Goal: Transaction & Acquisition: Purchase product/service

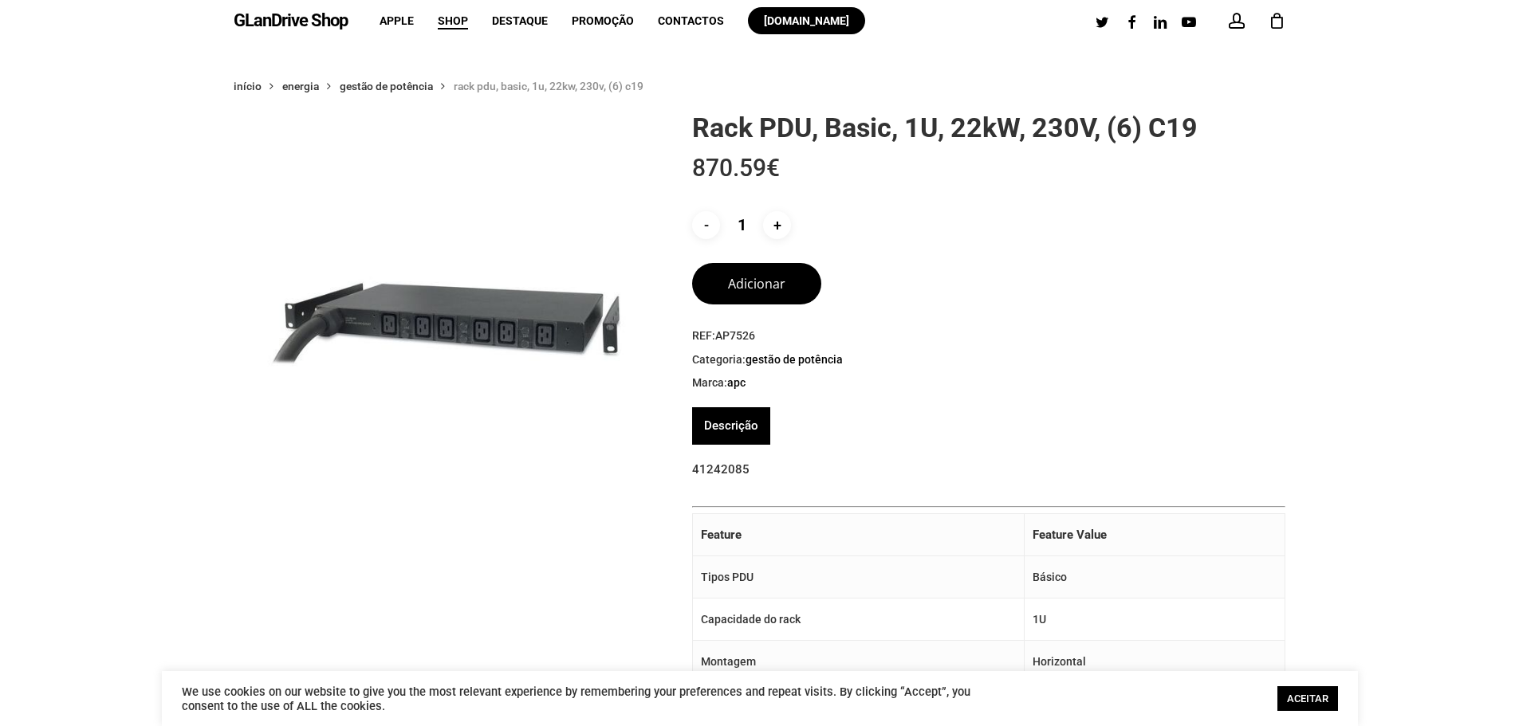
click at [726, 465] on p "41242085" at bounding box center [988, 479] width 593 height 44
copy p "41242085"
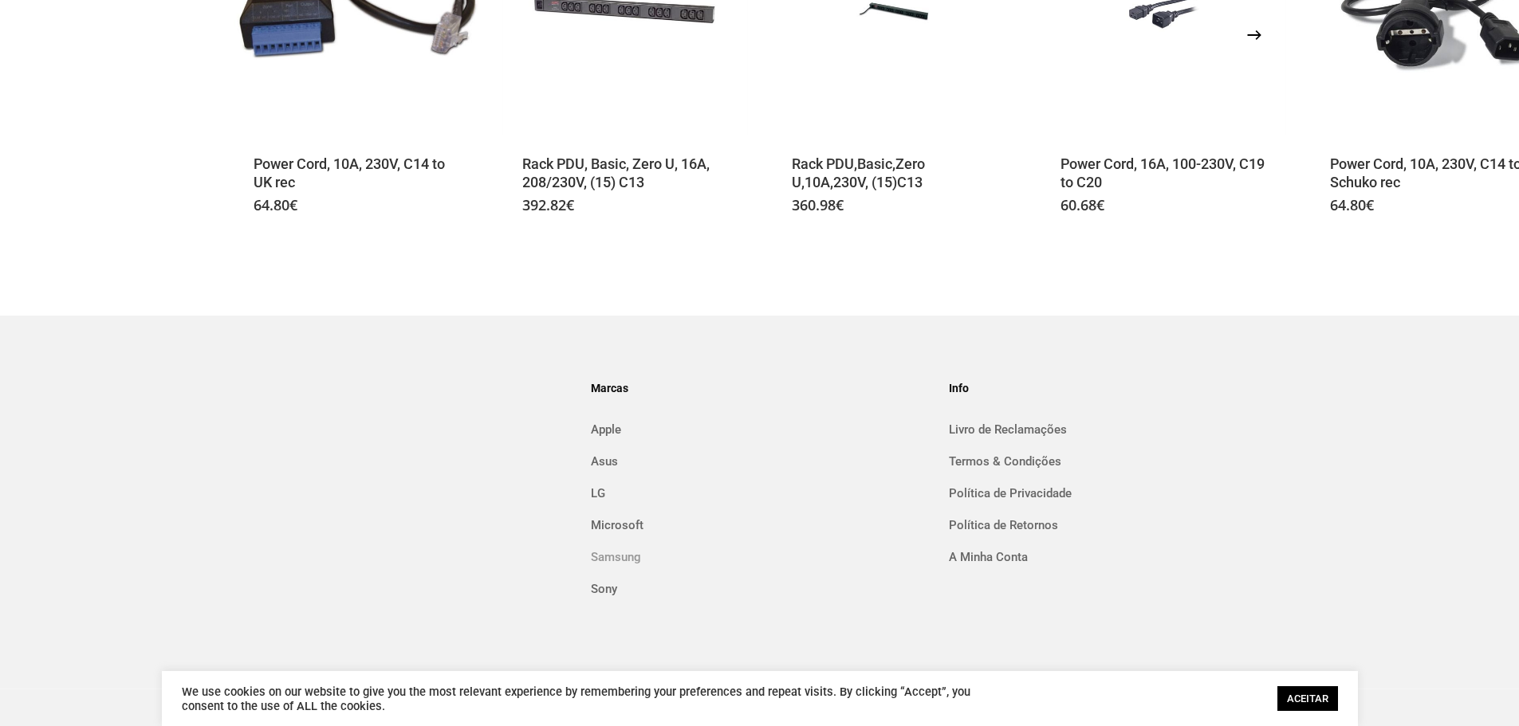
scroll to position [2009, 0]
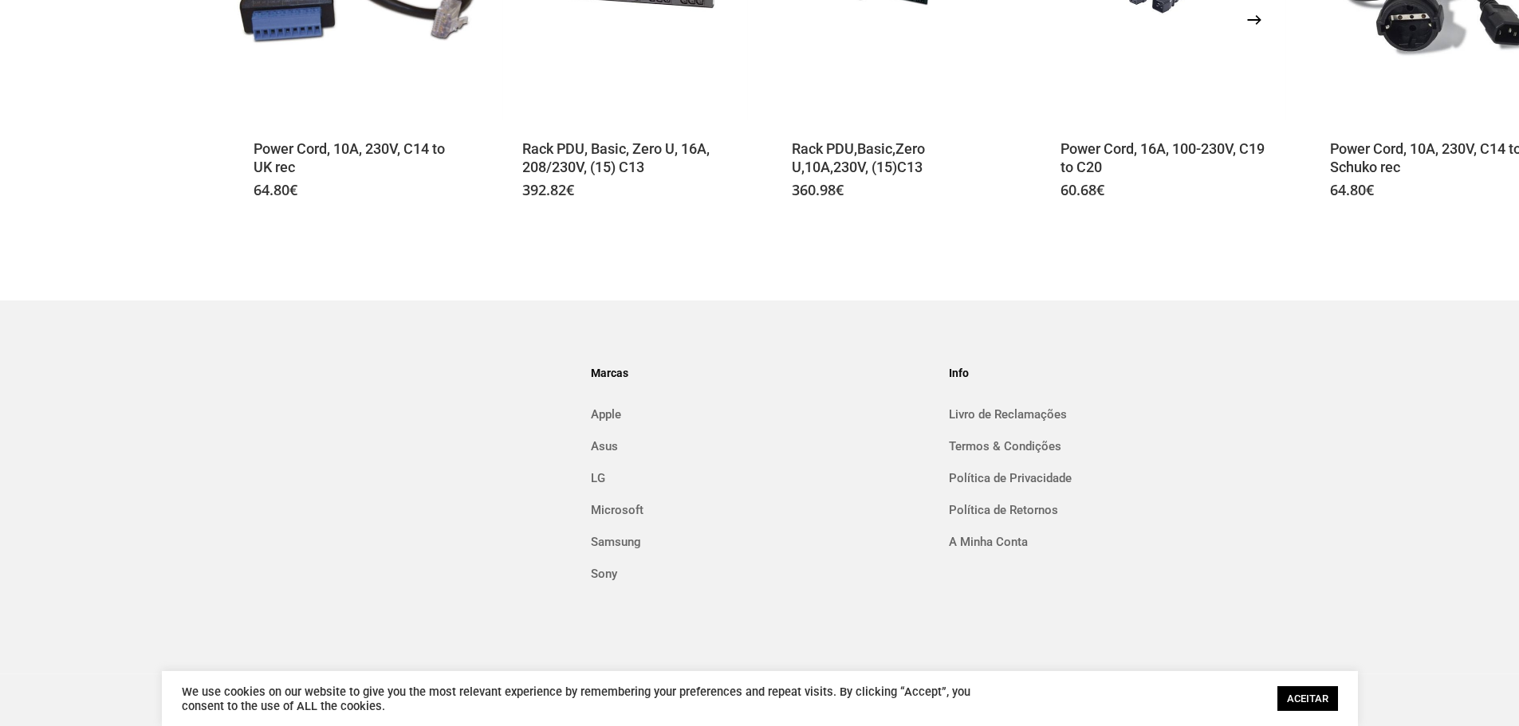
click at [1299, 691] on link "ACEITAR" at bounding box center [1308, 699] width 61 height 25
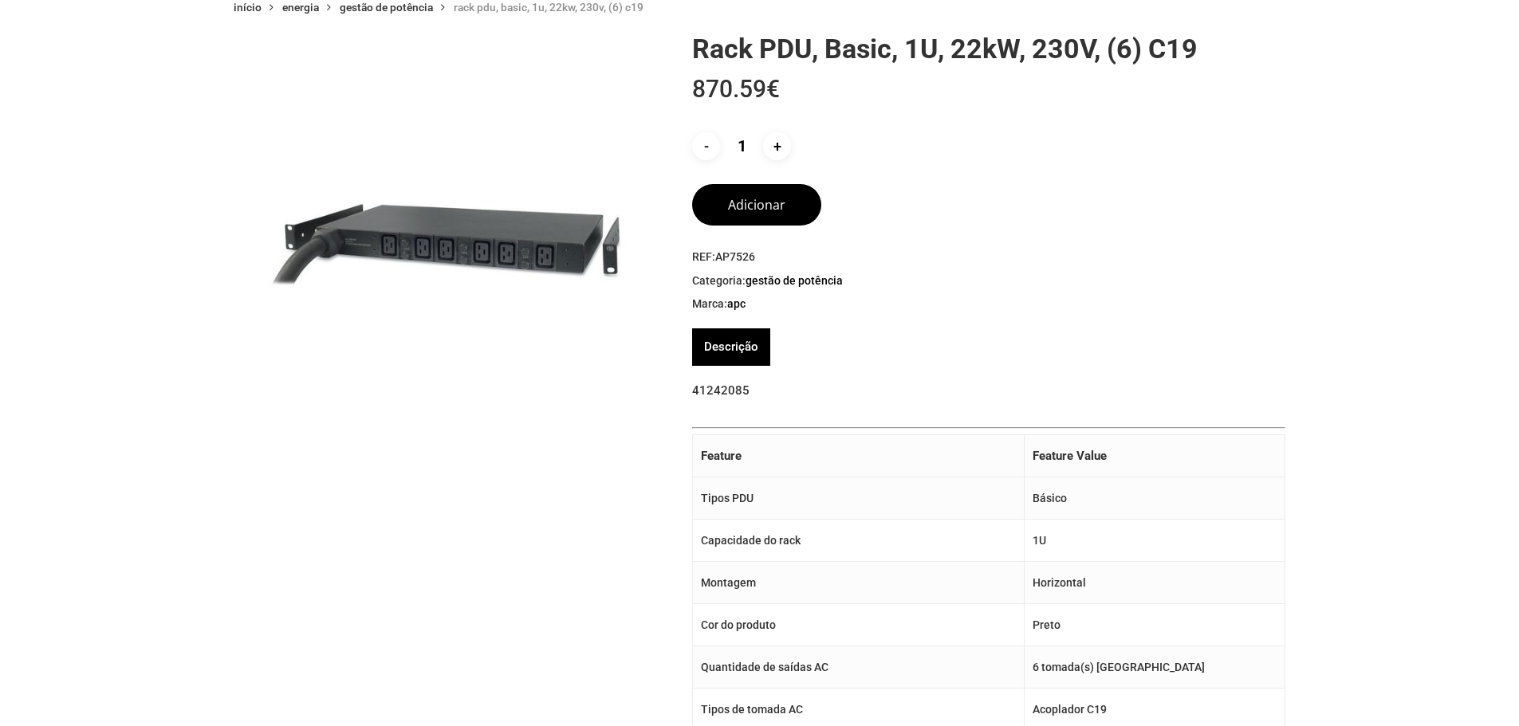
scroll to position [0, 0]
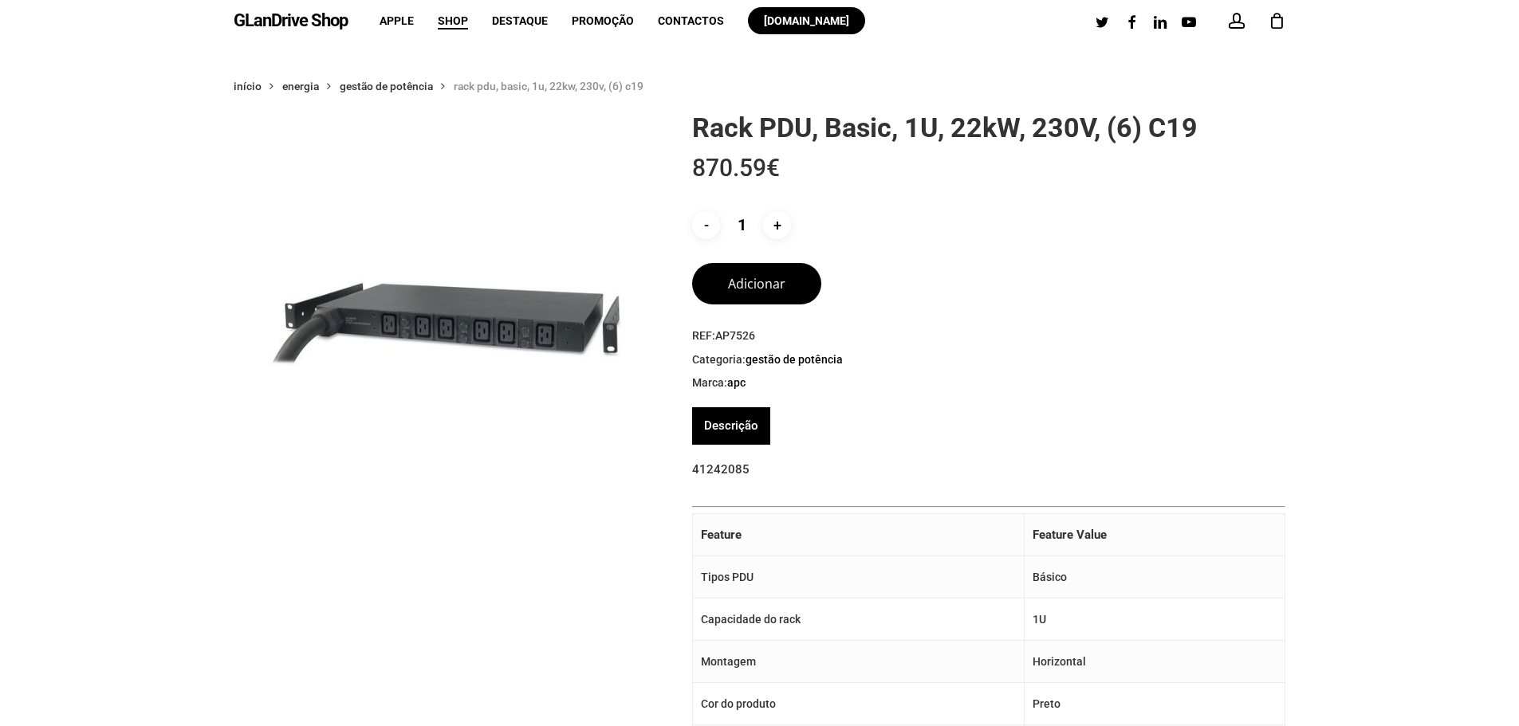
click at [474, 306] on img at bounding box center [447, 324] width 427 height 426
click at [711, 470] on p "41242085" at bounding box center [988, 479] width 593 height 44
click at [445, 322] on img at bounding box center [447, 324] width 427 height 426
click at [446, 335] on img at bounding box center [447, 324] width 427 height 426
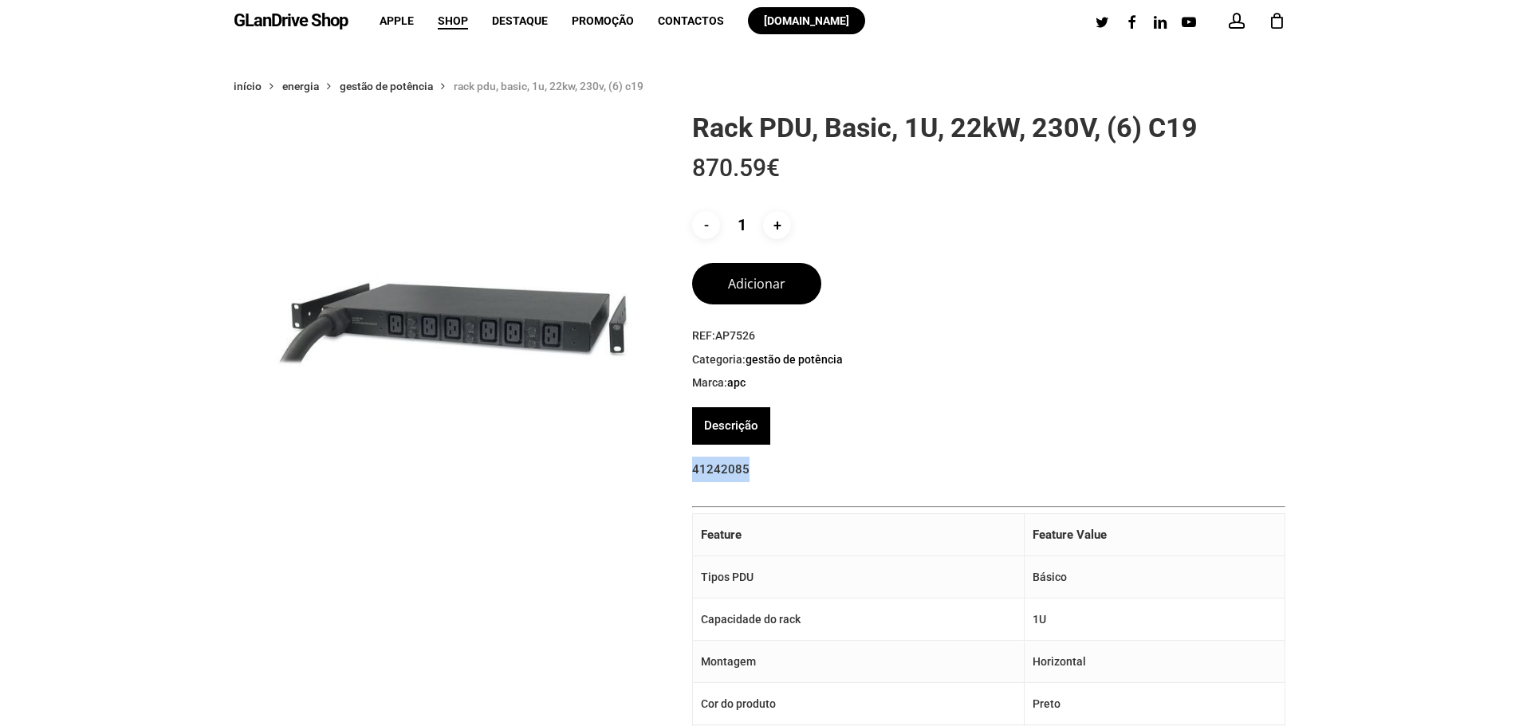
click at [358, 312] on img at bounding box center [453, 324] width 427 height 426
click at [455, 322] on img at bounding box center [442, 324] width 427 height 426
click at [367, 305] on img at bounding box center [459, 324] width 427 height 426
click at [848, 433] on ul "Descrição" at bounding box center [988, 425] width 593 height 37
click at [593, 326] on img at bounding box center [447, 324] width 427 height 426
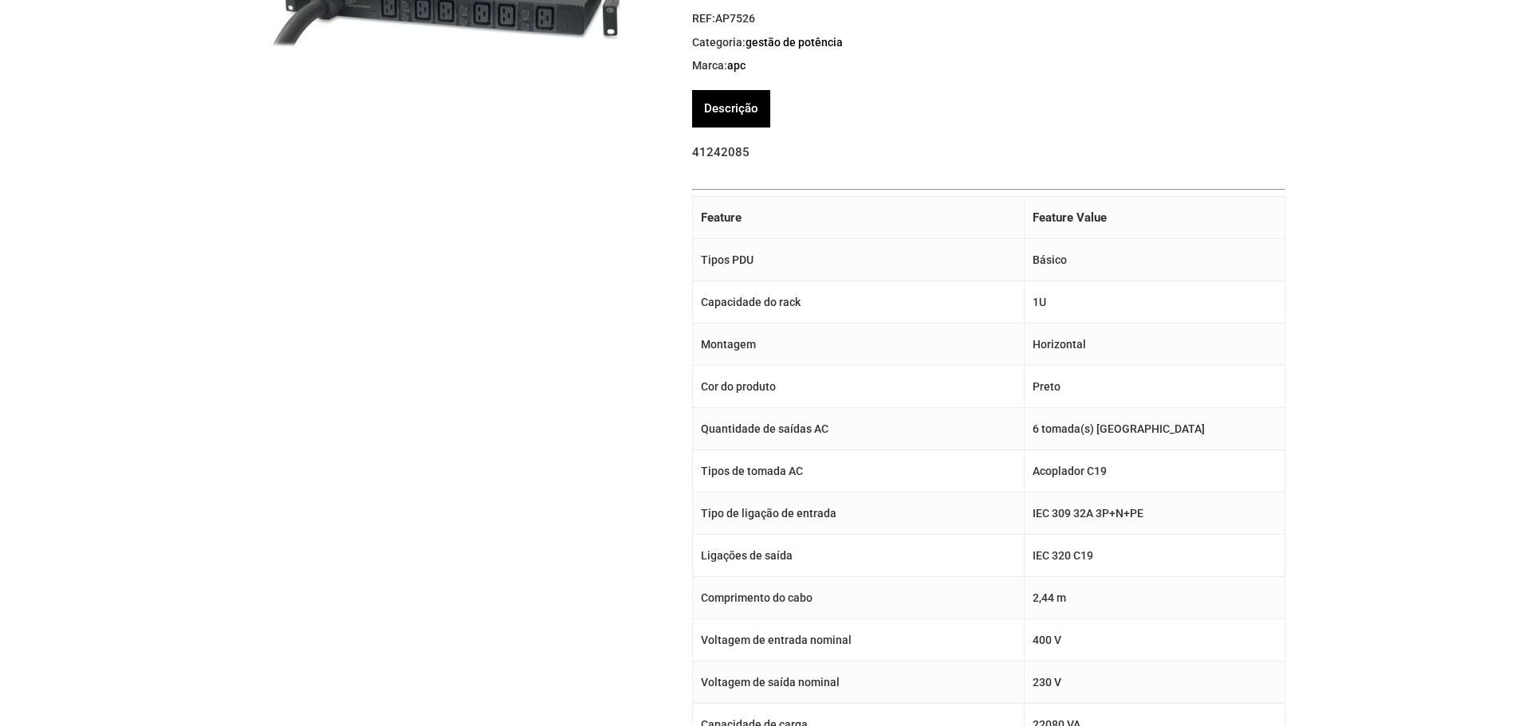
scroll to position [318, 0]
drag, startPoint x: 1085, startPoint y: 426, endPoint x: 1214, endPoint y: 428, distance: 128.4
click at [1214, 428] on td "6 tomada(s) CA" at bounding box center [1155, 428] width 262 height 42
drag, startPoint x: 1136, startPoint y: 471, endPoint x: 1169, endPoint y: 472, distance: 32.7
click at [1169, 472] on td "Acoplador C19" at bounding box center [1155, 471] width 262 height 42
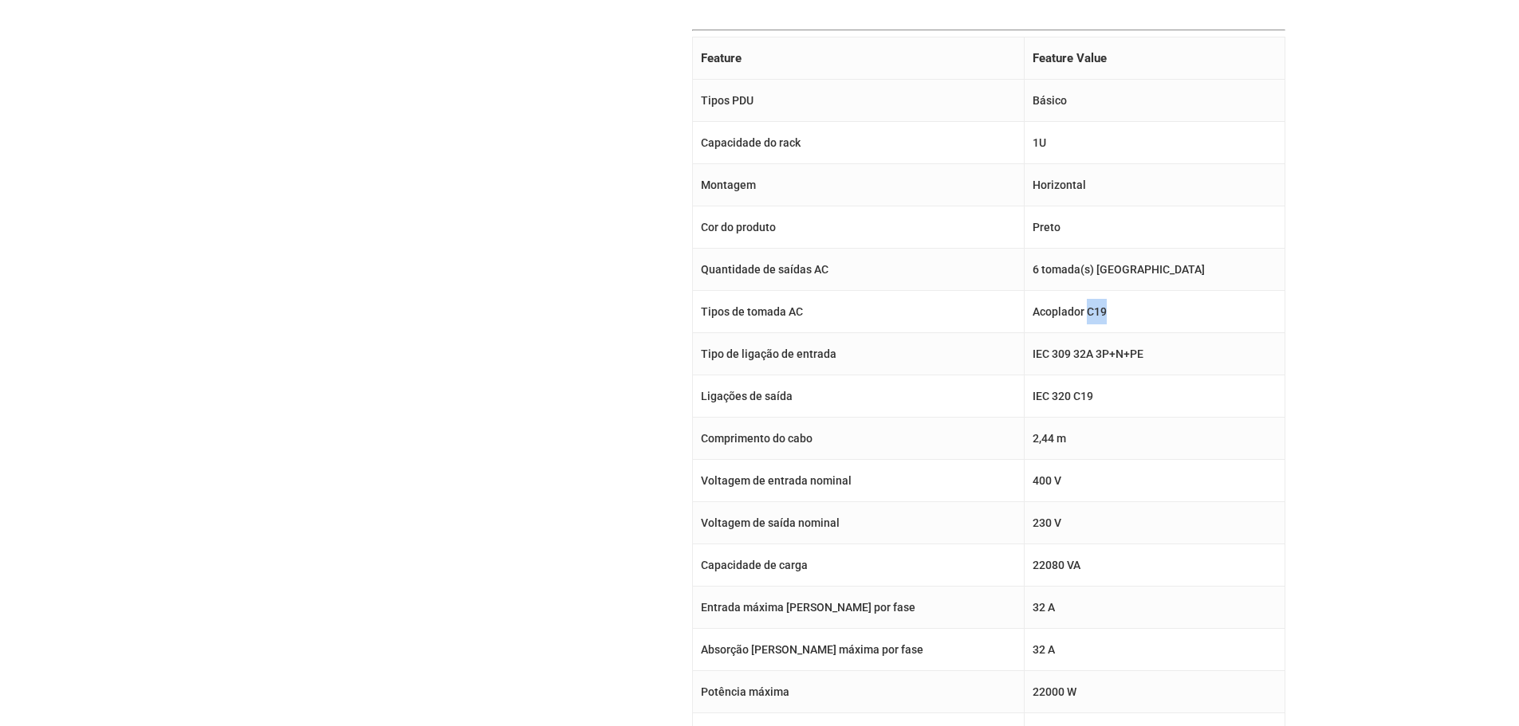
scroll to position [478, 0]
drag, startPoint x: 1081, startPoint y: 604, endPoint x: 1140, endPoint y: 602, distance: 59.1
click at [1140, 602] on td "32 A" at bounding box center [1155, 607] width 262 height 42
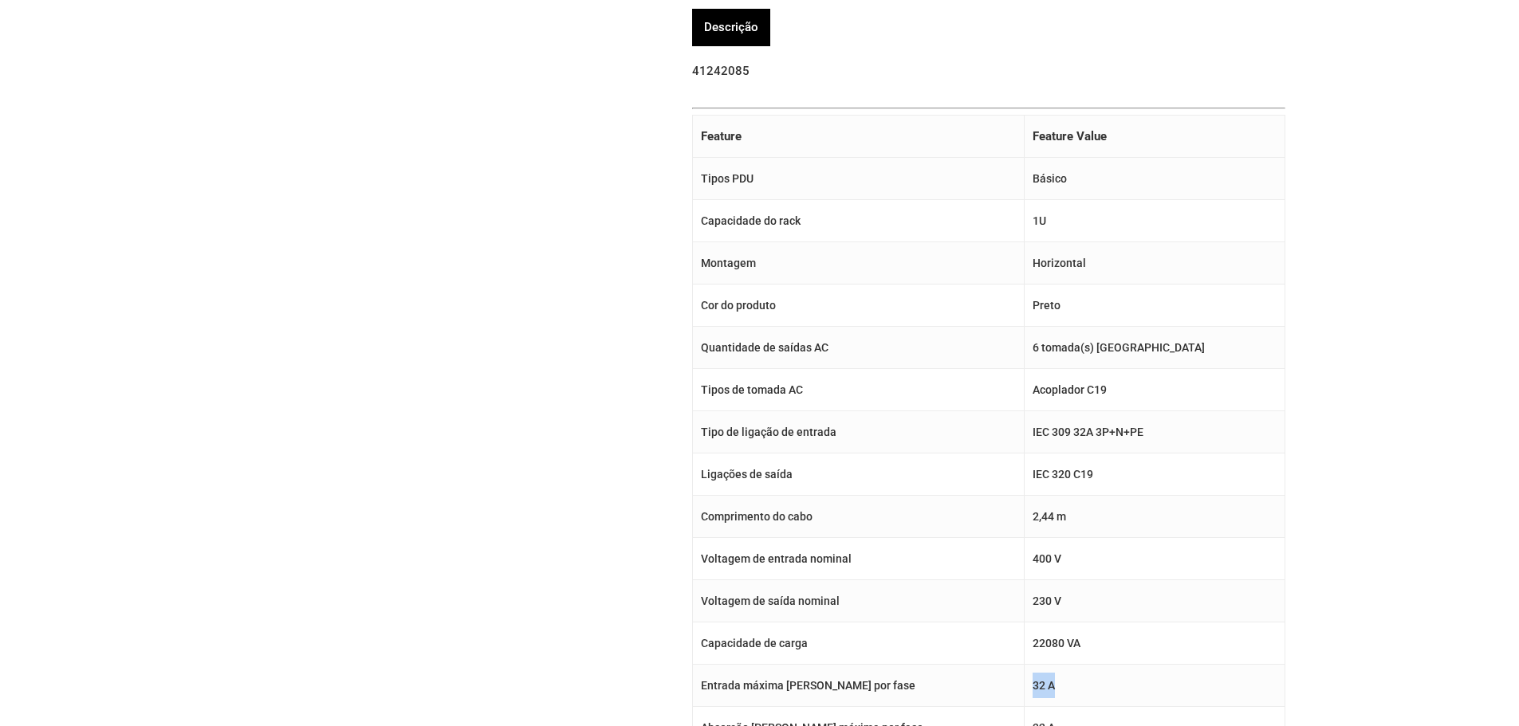
scroll to position [398, 0]
drag, startPoint x: 1105, startPoint y: 222, endPoint x: 702, endPoint y: 222, distance: 403.5
click at [702, 222] on tr "Capacidade do rack 1U" at bounding box center [989, 222] width 593 height 42
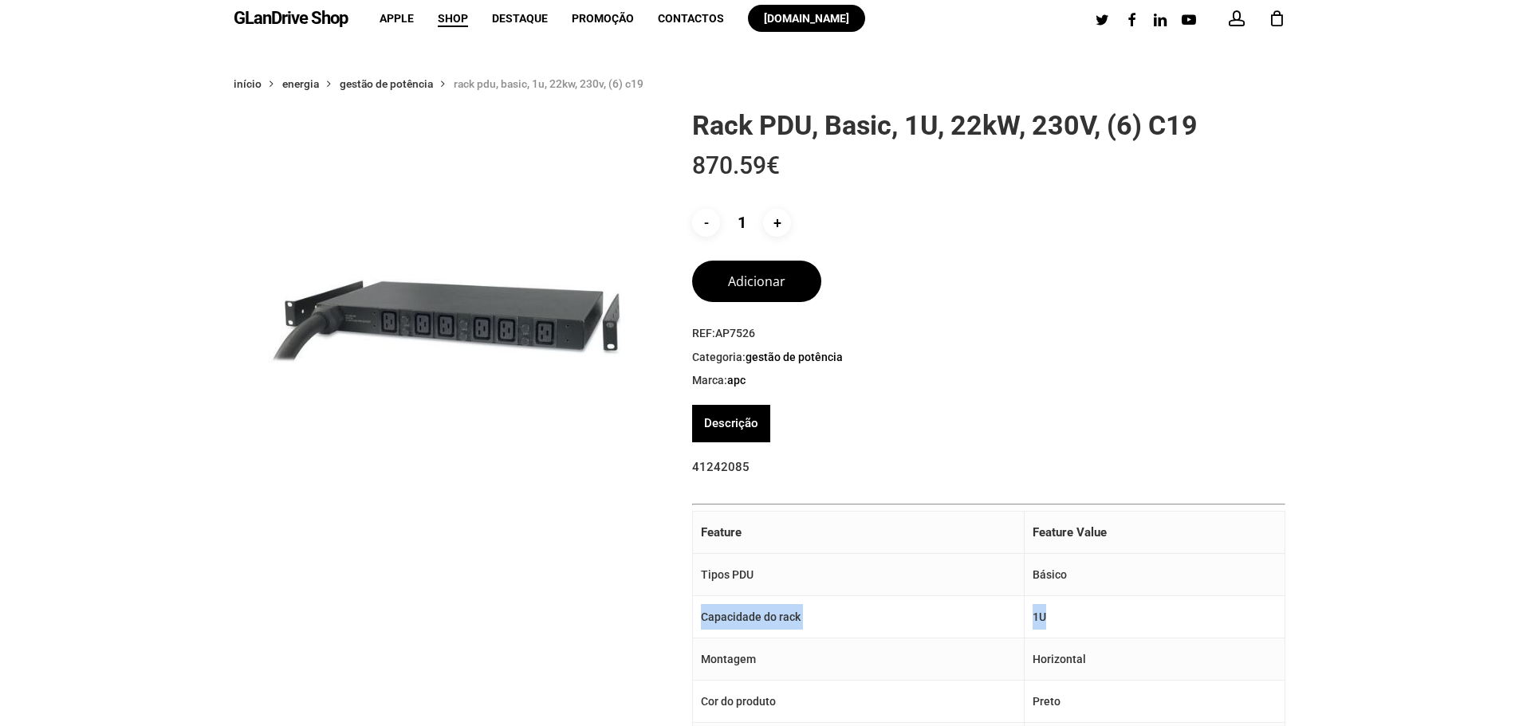
scroll to position [0, 0]
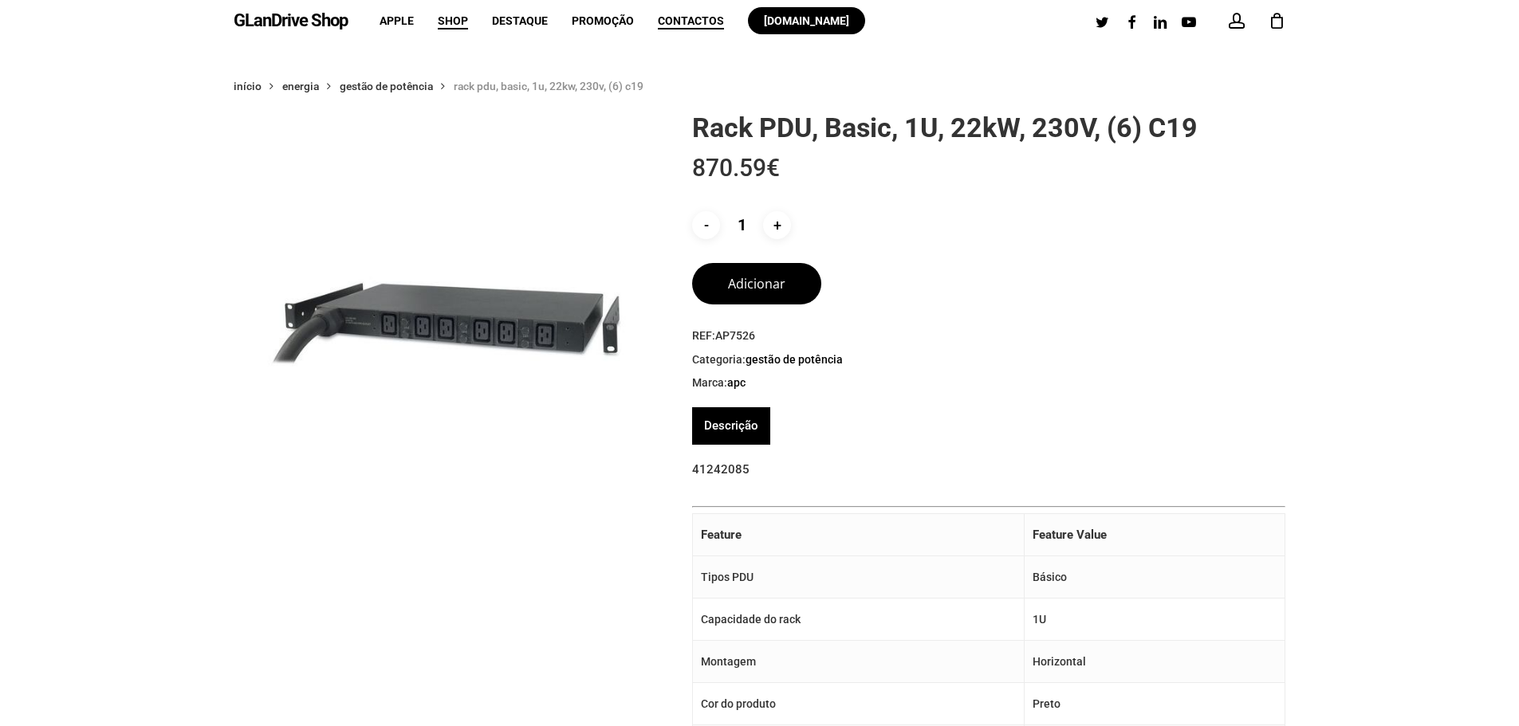
click at [743, 334] on span "AP7526" at bounding box center [735, 335] width 40 height 13
click at [782, 217] on input "+" at bounding box center [777, 225] width 28 height 28
type input "2"
click at [758, 281] on button "Adicionar" at bounding box center [756, 281] width 129 height 41
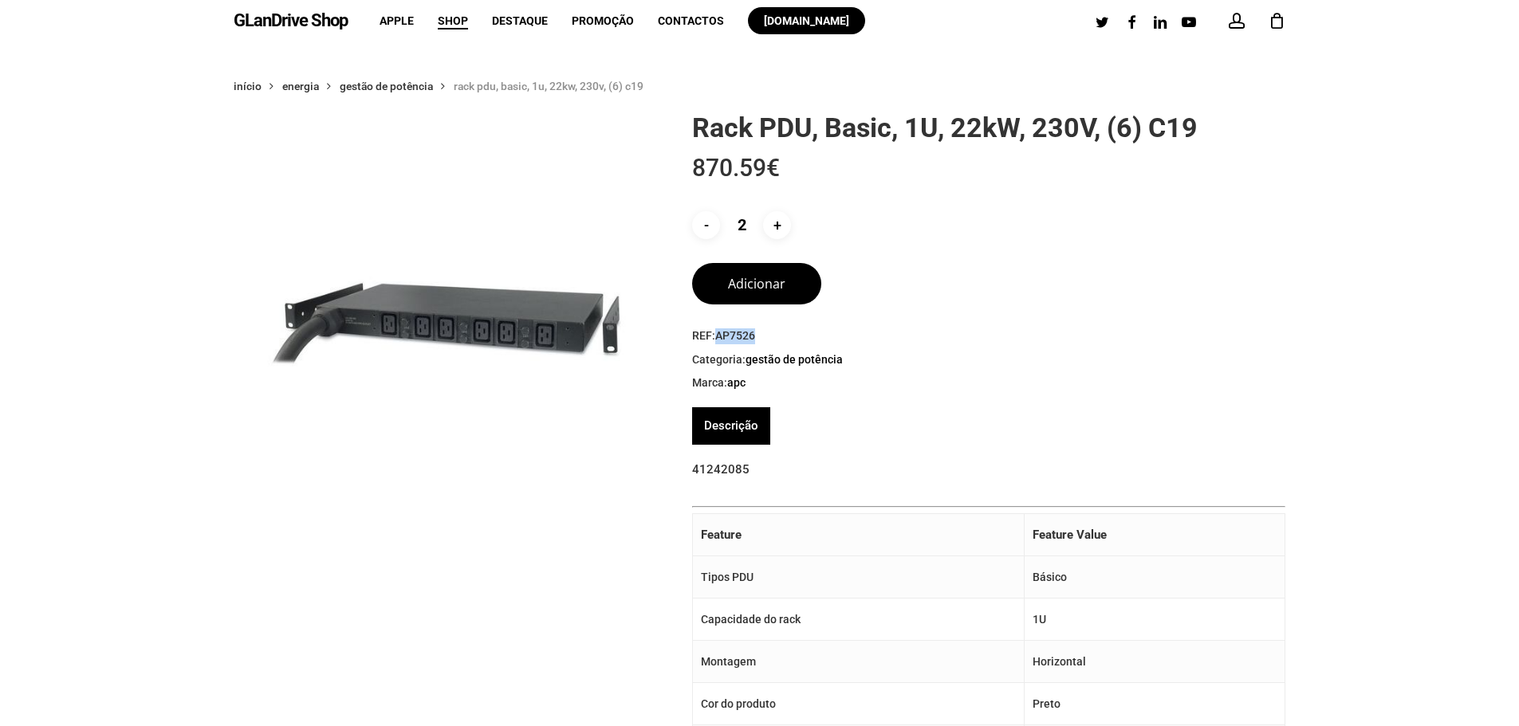
click at [1276, 18] on div "2" at bounding box center [1285, 17] width 18 height 18
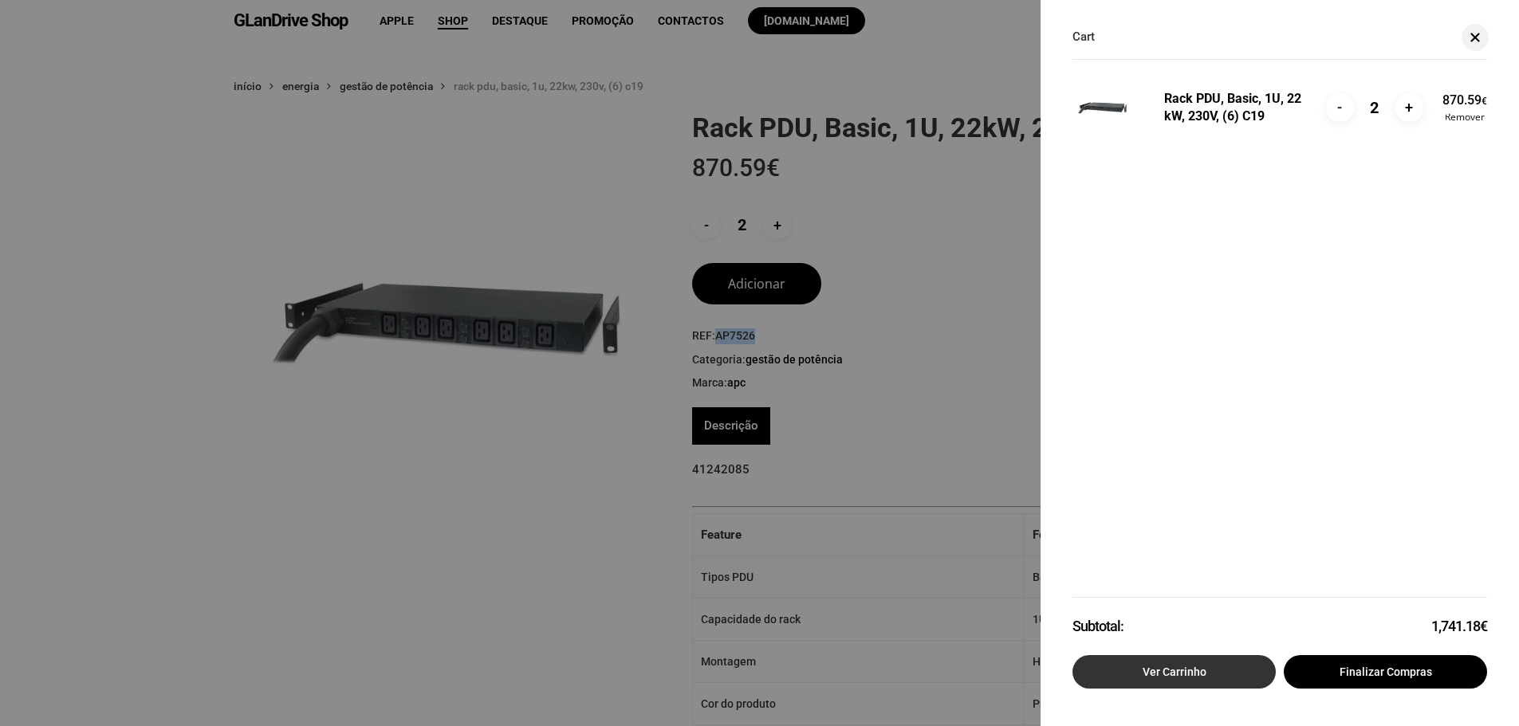
click at [1206, 670] on link "Ver carrinho" at bounding box center [1174, 672] width 203 height 33
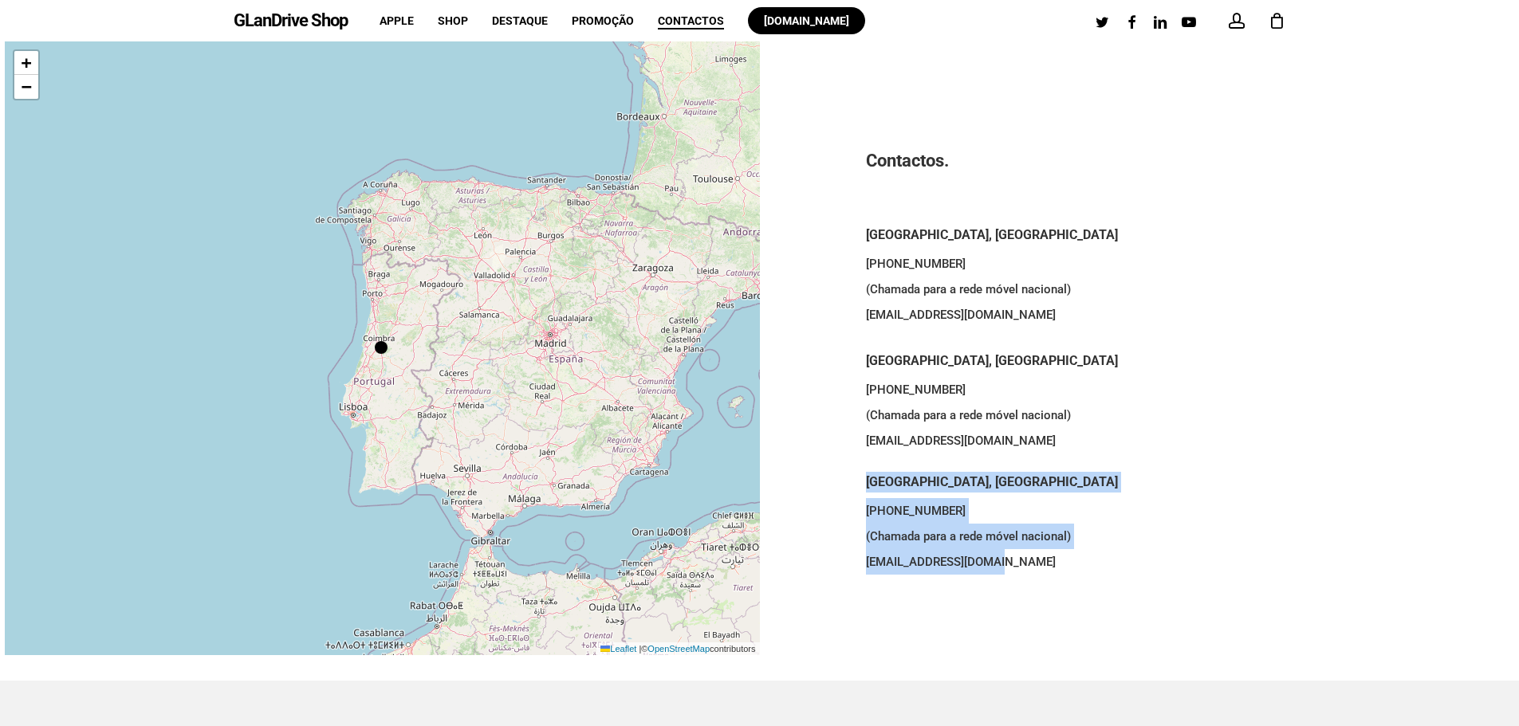
drag, startPoint x: 989, startPoint y: 563, endPoint x: 863, endPoint y: 475, distance: 153.5
click at [863, 475] on div "Contactos. Porto, Portugal +351 963 075 644 (Chamada para a rede móvel nacional…" at bounding box center [1137, 361] width 755 height 640
click at [375, 352] on div at bounding box center [381, 347] width 13 height 13
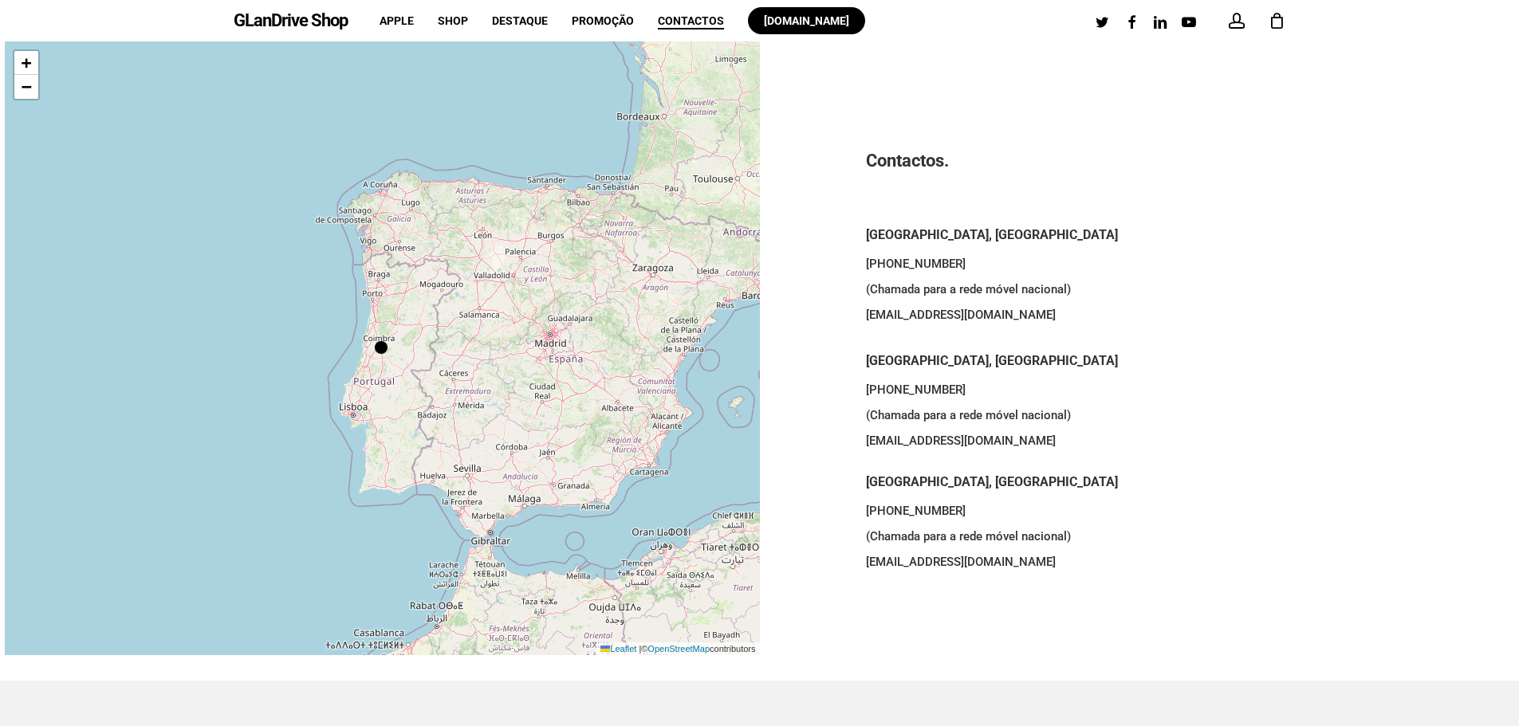
click at [1014, 211] on p at bounding box center [1137, 203] width 542 height 44
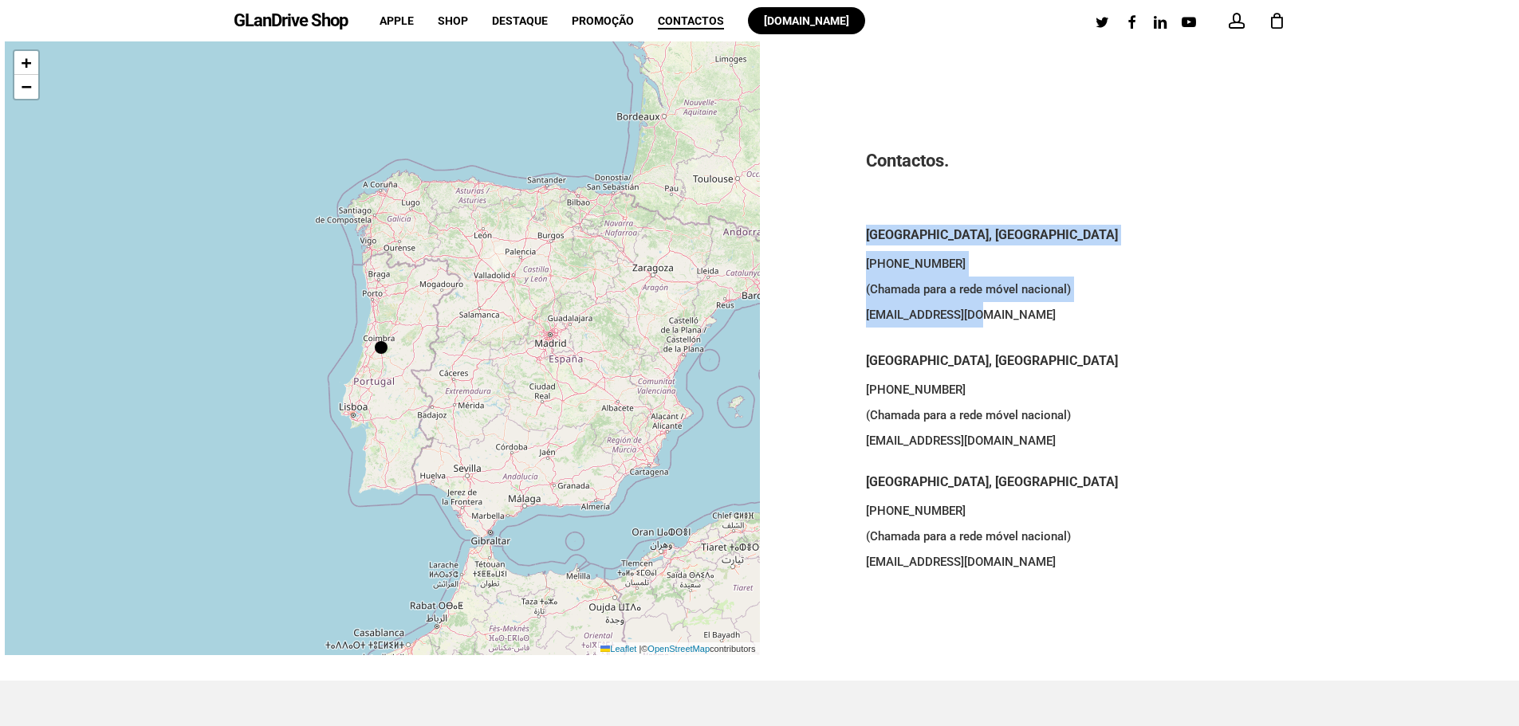
drag, startPoint x: 981, startPoint y: 317, endPoint x: 815, endPoint y: 238, distance: 183.4
click at [815, 238] on div "Contactos. Porto, Portugal +351 963 075 644 (Chamada para a rede móvel nacional…" at bounding box center [1137, 361] width 755 height 640
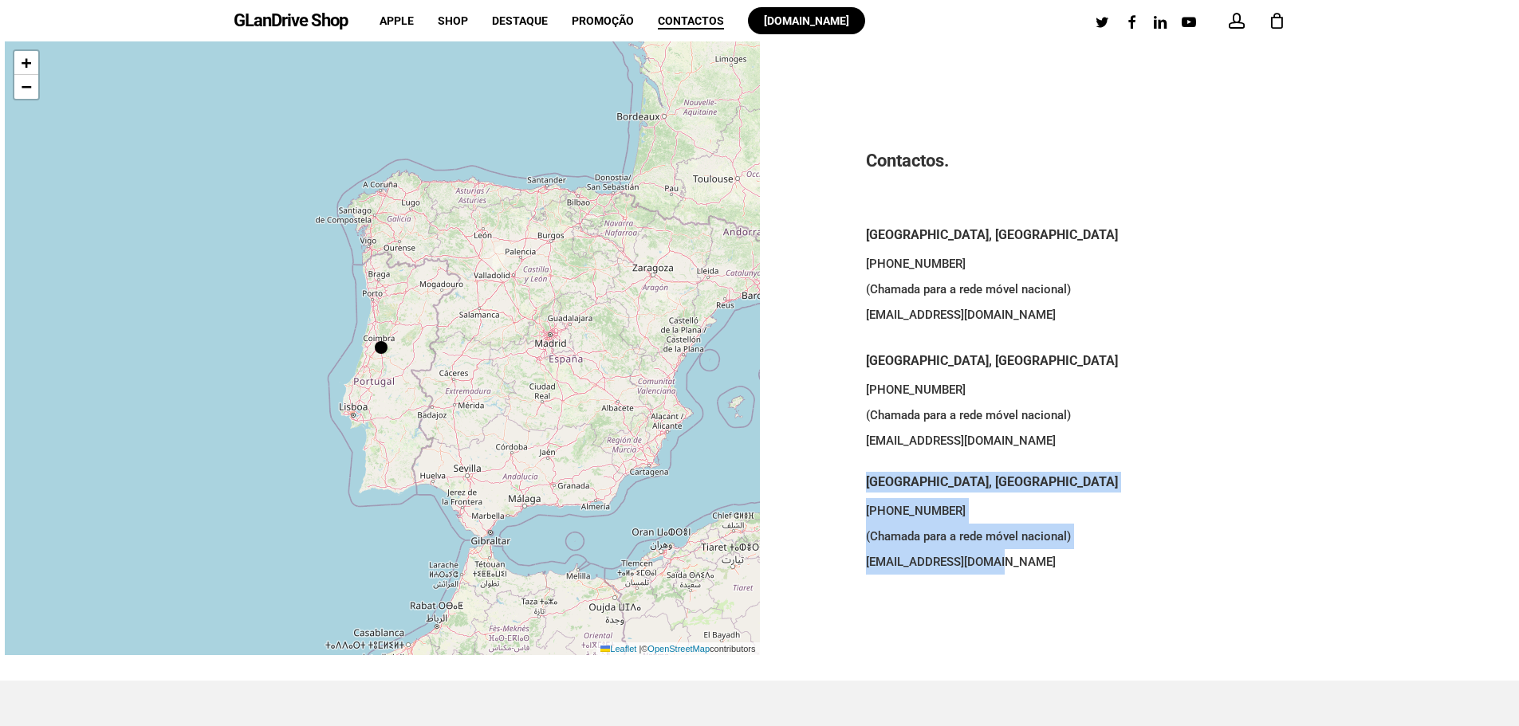
drag, startPoint x: 997, startPoint y: 565, endPoint x: 792, endPoint y: 480, distance: 222.0
click at [792, 480] on div "Contactos. Porto, Portugal +351 963 075 644 (Chamada para a rede móvel nacional…" at bounding box center [1137, 361] width 755 height 640
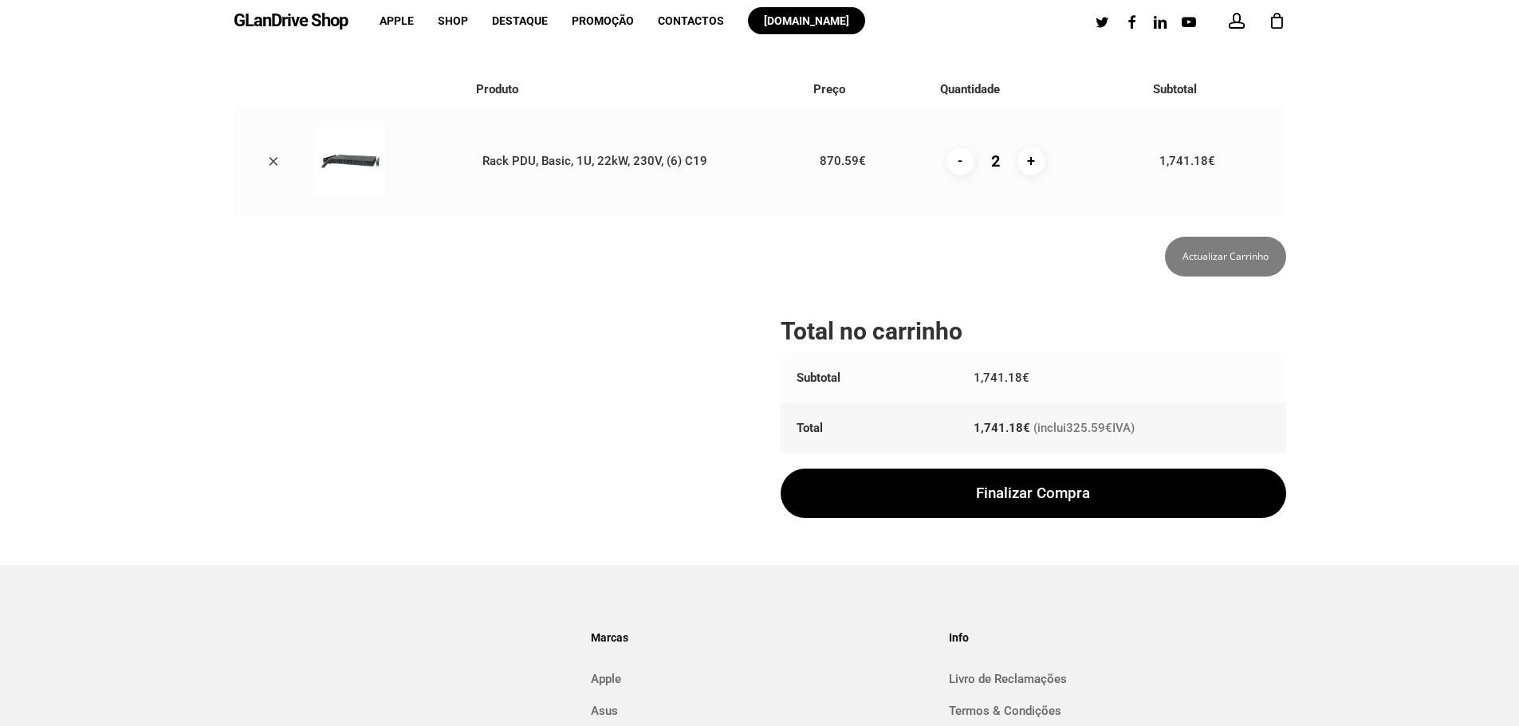
drag, startPoint x: 1031, startPoint y: 427, endPoint x: 1067, endPoint y: 429, distance: 36.0
click at [1067, 429] on small "(inclui 325.59 € IVA)" at bounding box center [1083, 428] width 101 height 14
click at [1172, 427] on td "1,741.18 € (inclui 325.59 € IVA)" at bounding box center [1122, 429] width 329 height 50
click at [282, 161] on link "×" at bounding box center [274, 161] width 24 height 24
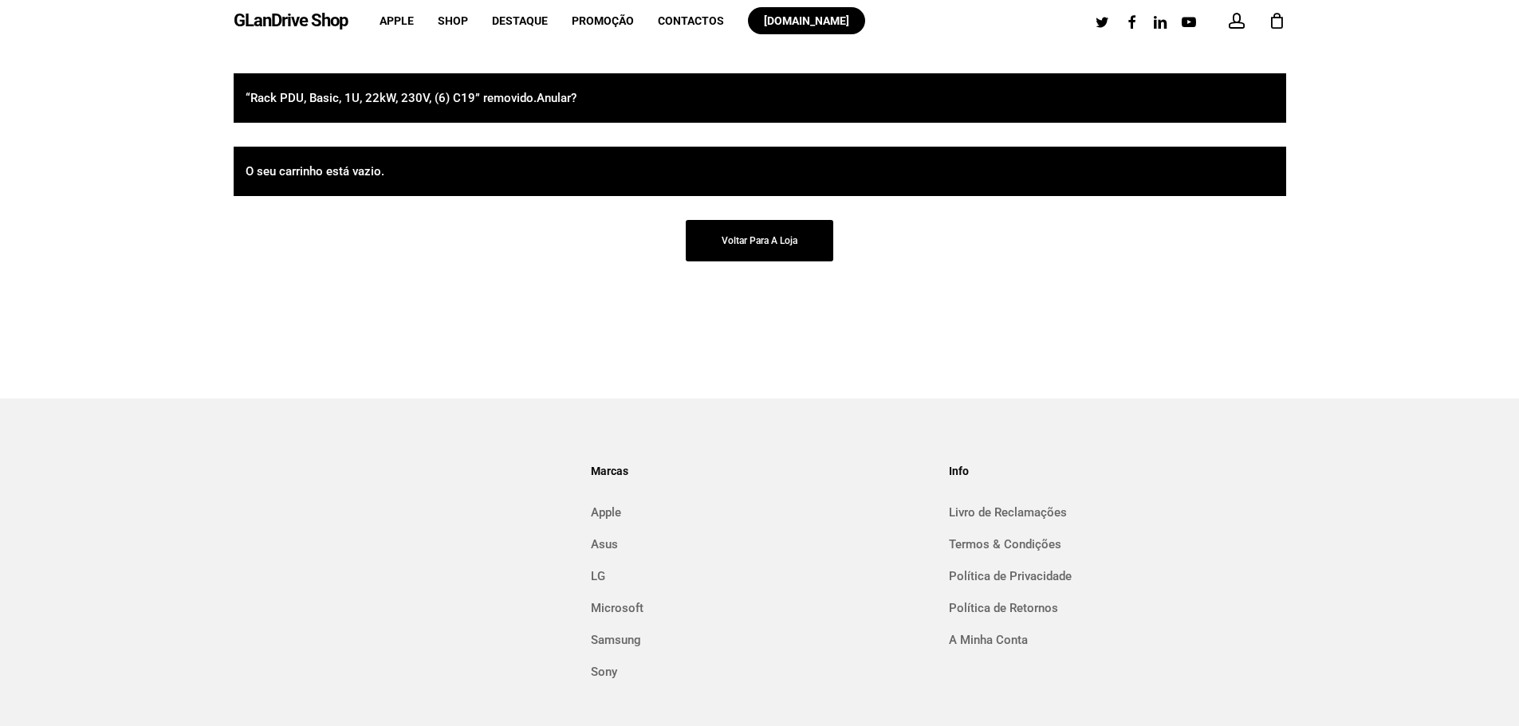
click at [313, 23] on link "GLanDrive Shop" at bounding box center [291, 21] width 114 height 18
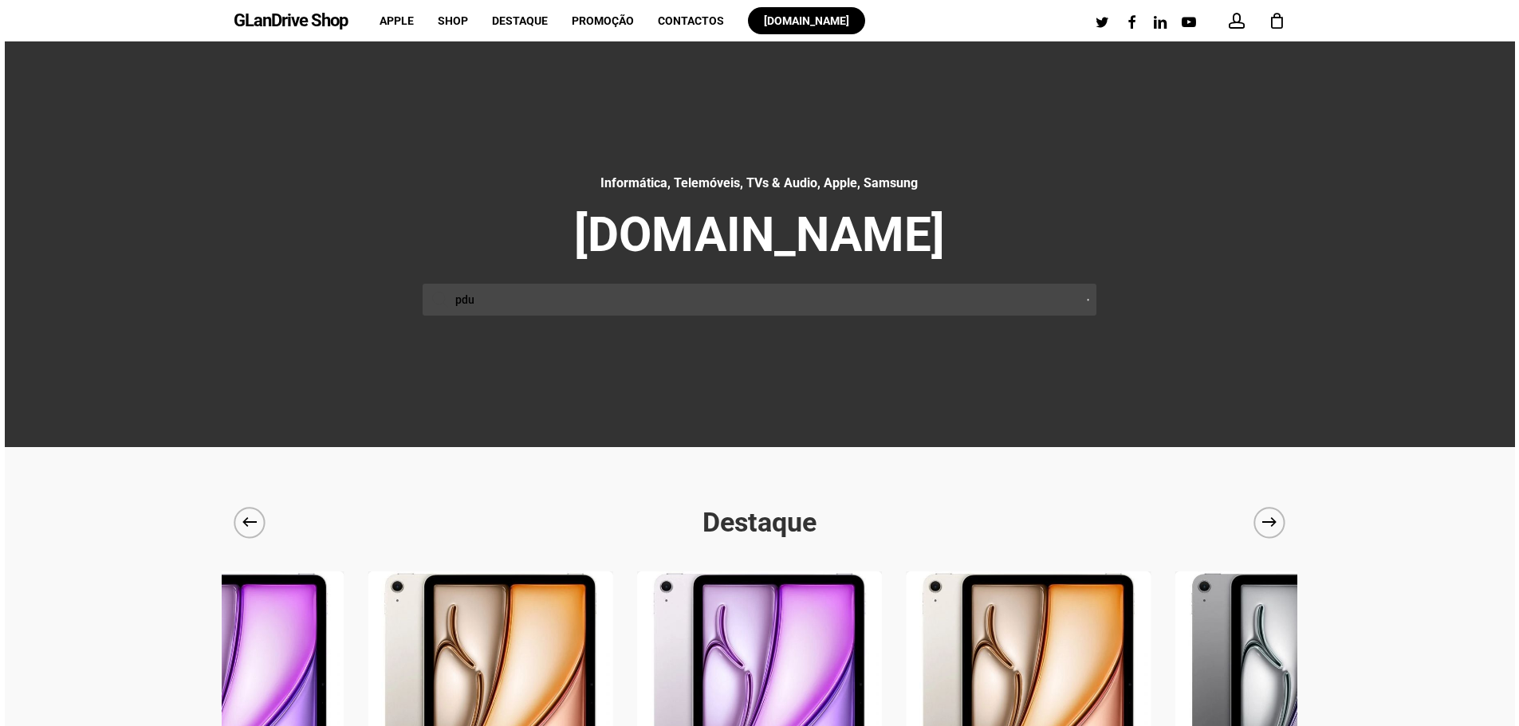
type input "pdu"
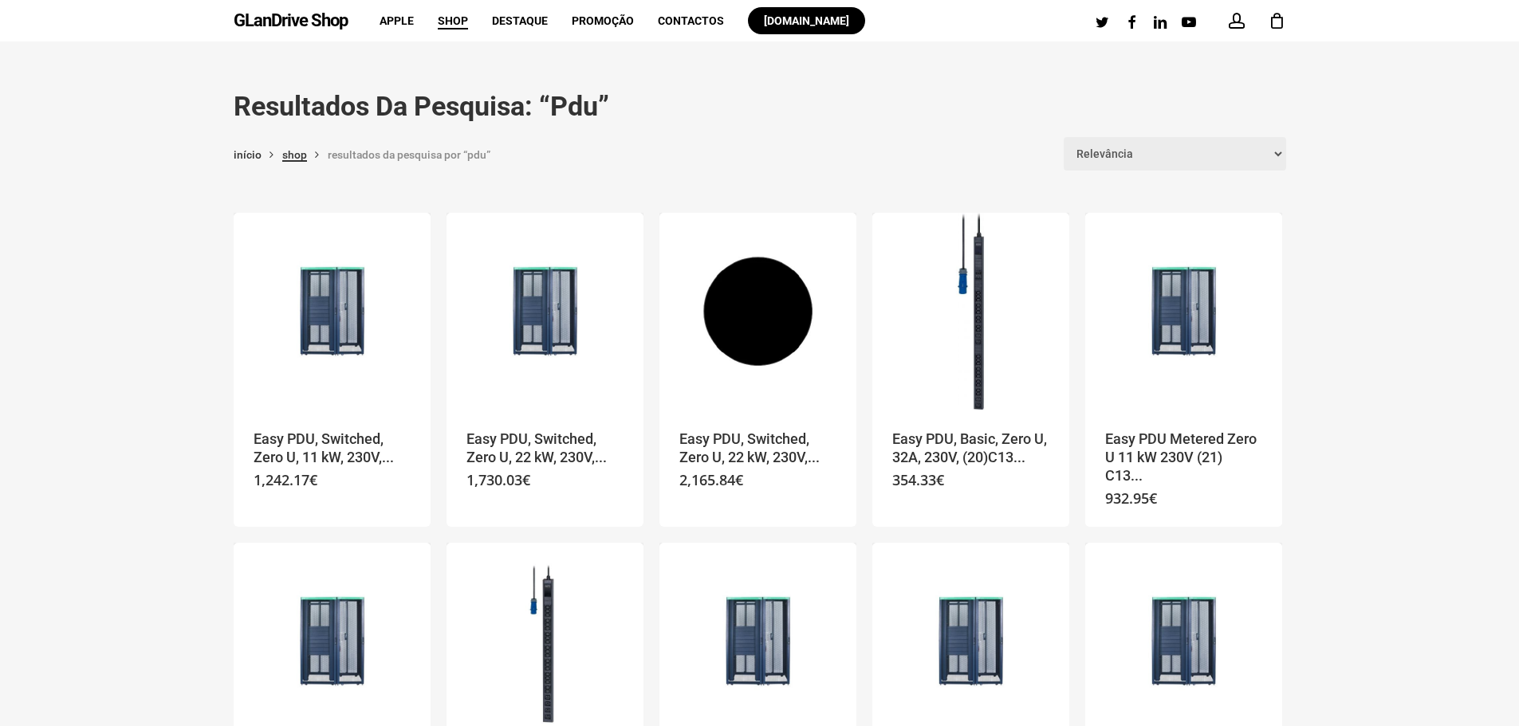
click at [298, 153] on link "Shop" at bounding box center [294, 155] width 25 height 14
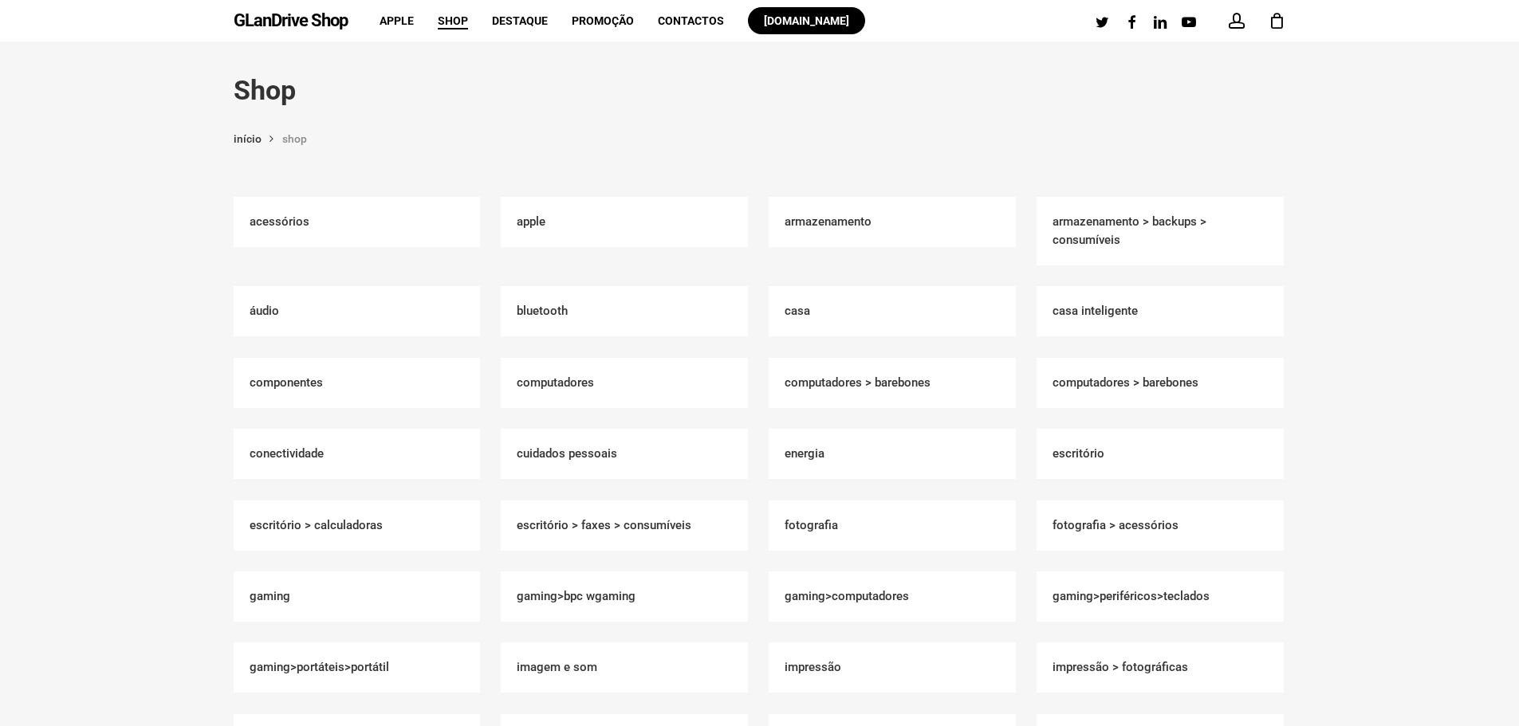
click at [297, 24] on link "GLanDrive Shop" at bounding box center [291, 21] width 114 height 18
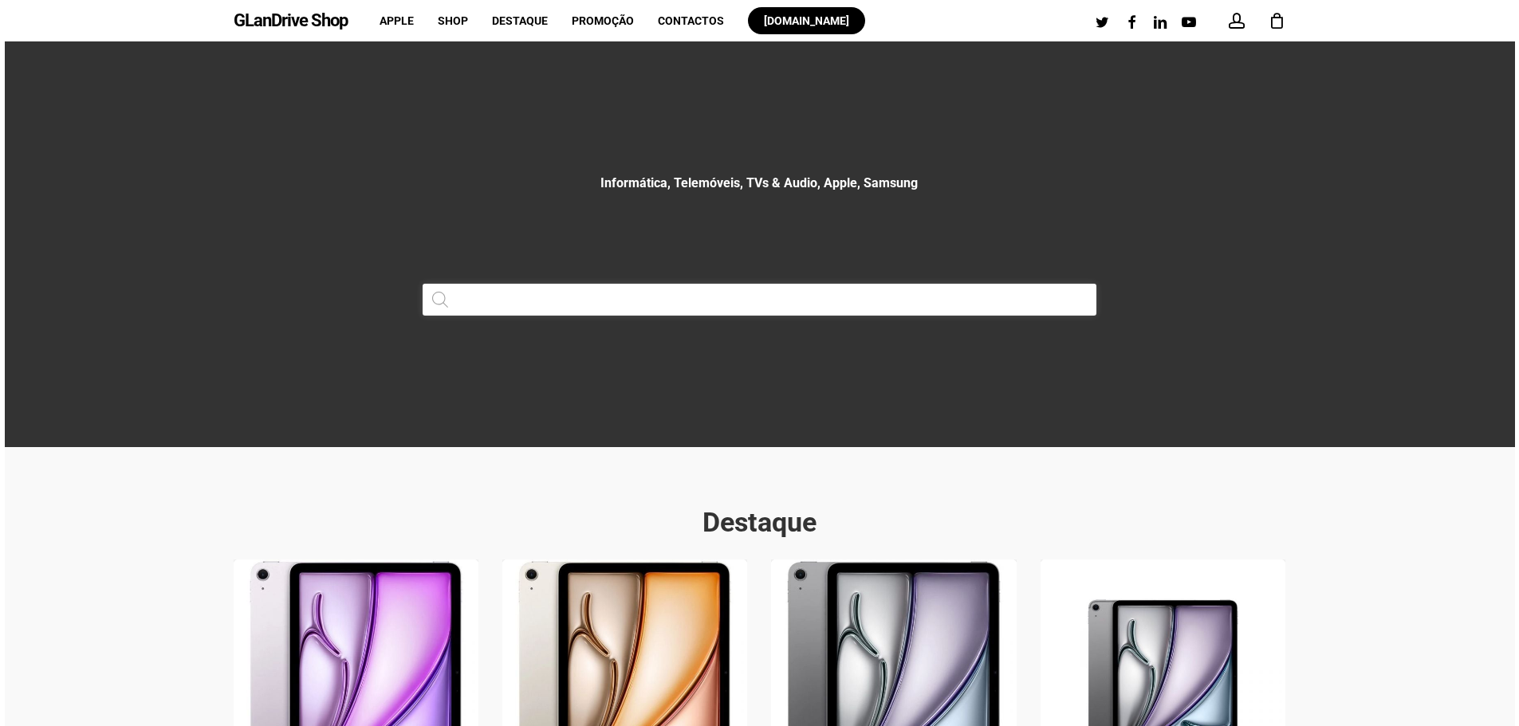
click at [629, 289] on input "Products search" at bounding box center [760, 300] width 675 height 32
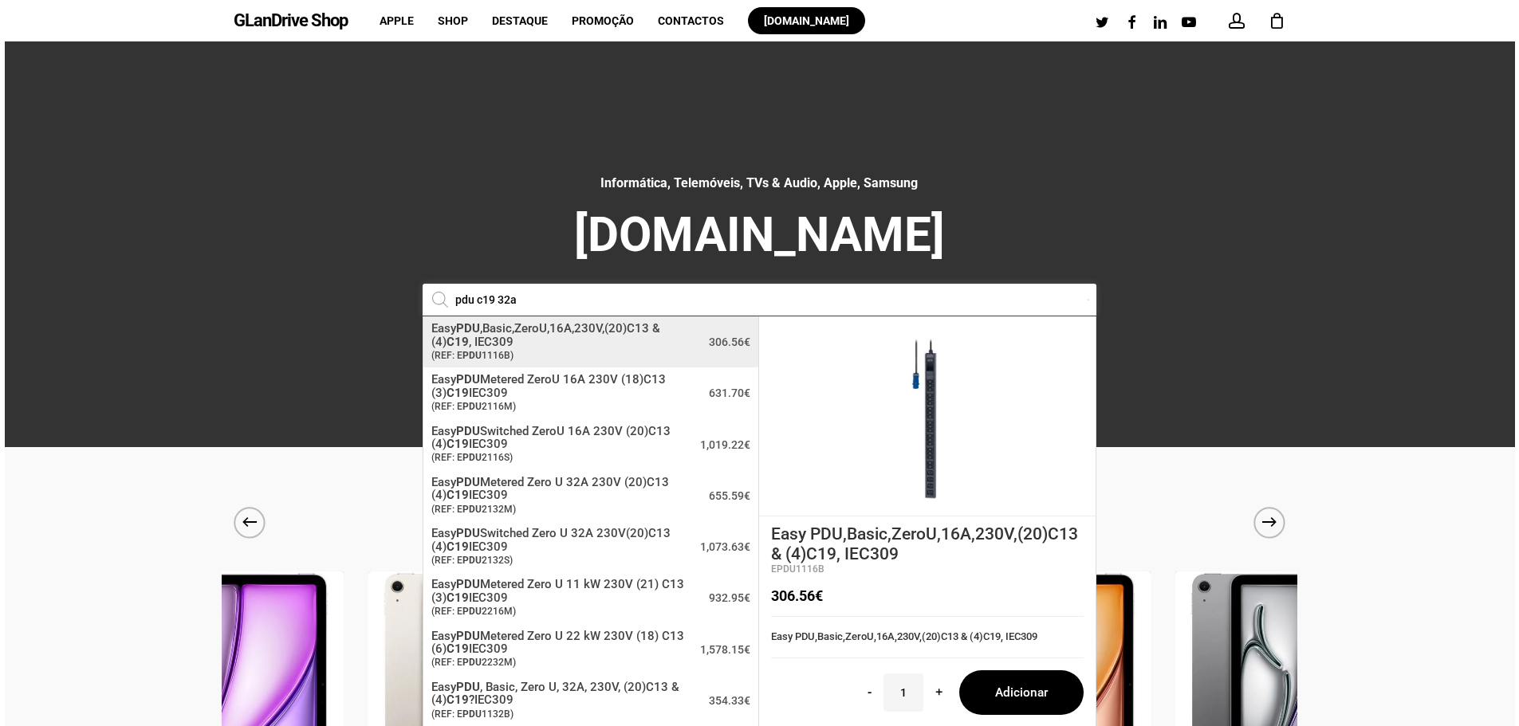
type input "pdu c19 32a"
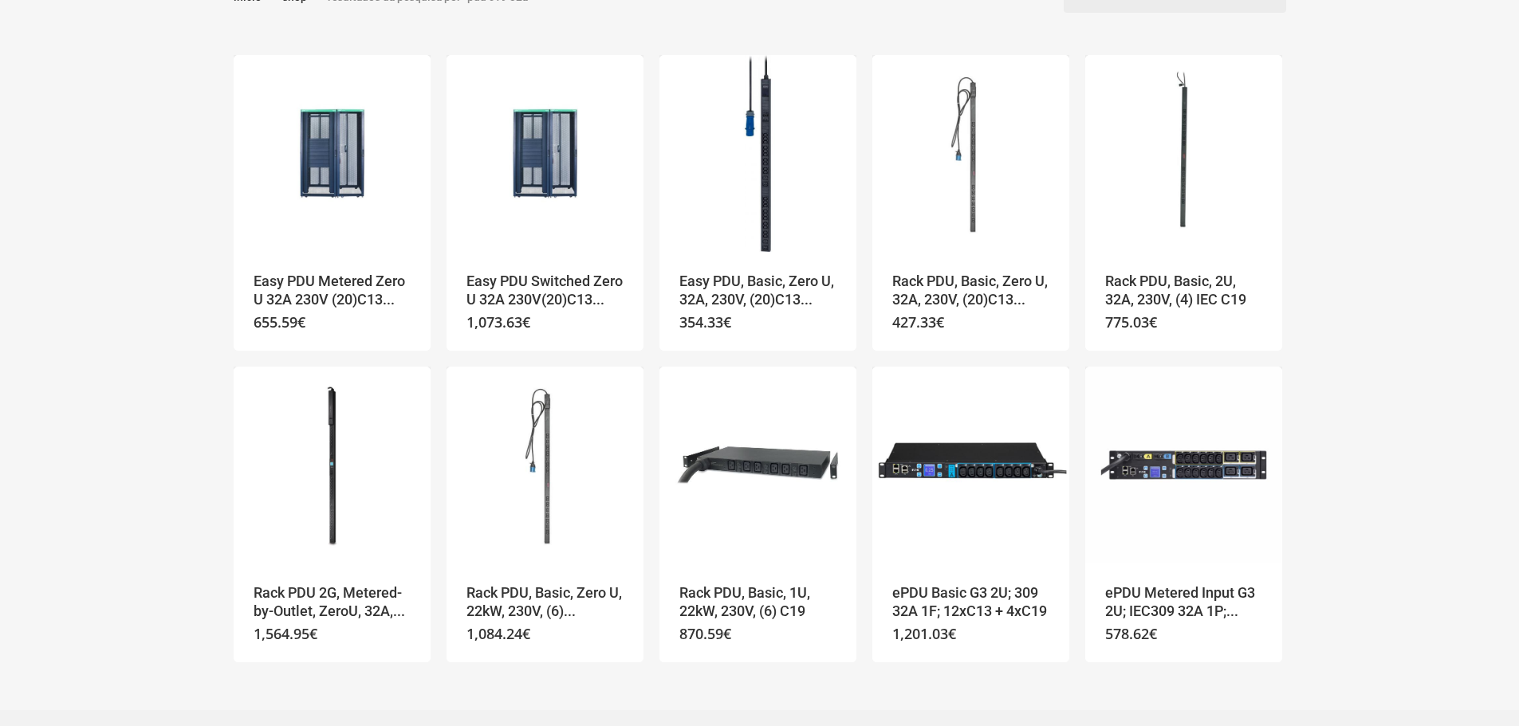
scroll to position [159, 0]
